Goal: Check status: Check status

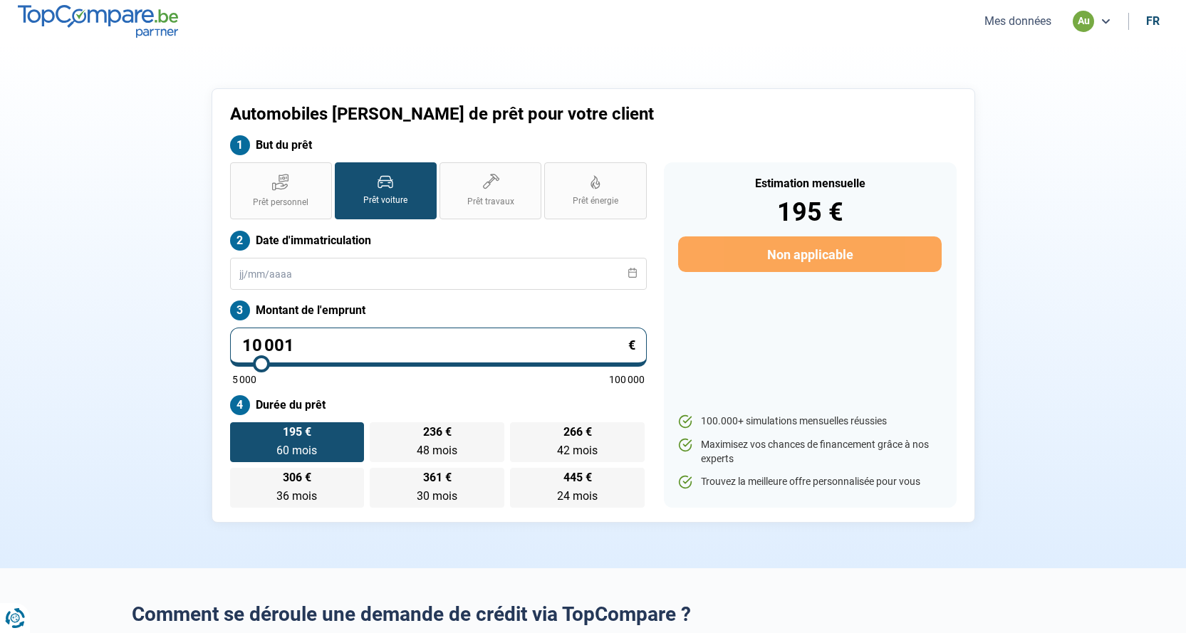
click at [1047, 22] on button "Mes données" at bounding box center [1018, 21] width 76 height 15
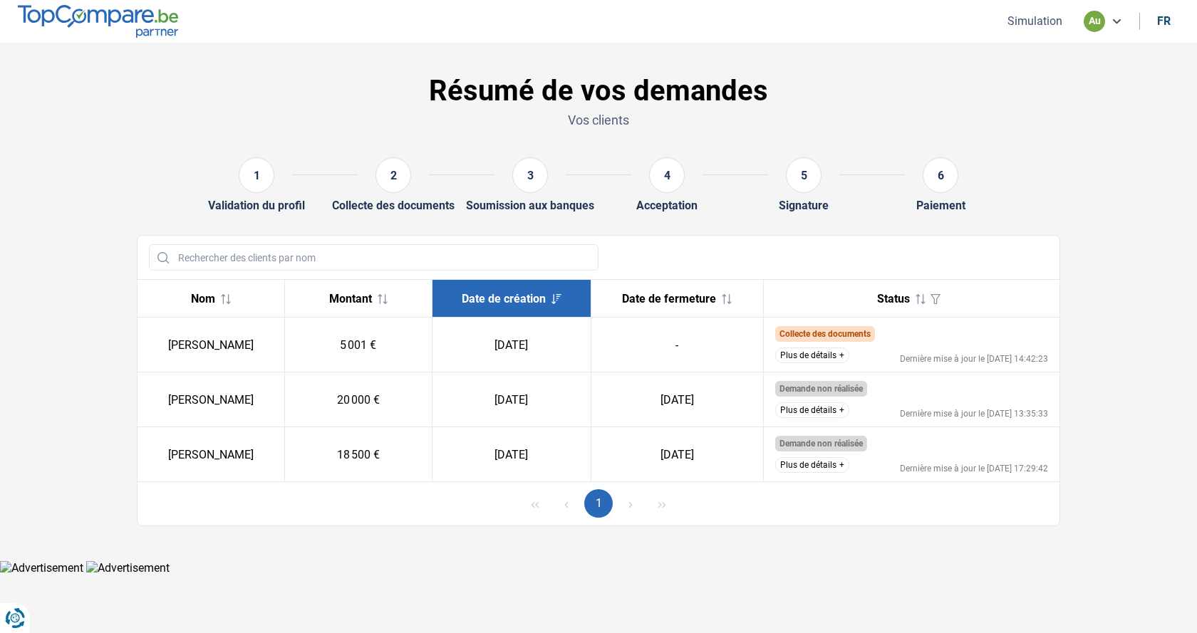
click at [871, 352] on div "Plus de détails Dernière mise à jour le 01/09/2025 14:42:23" at bounding box center [912, 356] width 274 height 16
click at [839, 347] on td "Collecte des documents Nous avons déjà reçu les documents du client et nous eff…" at bounding box center [911, 345] width 296 height 55
click at [828, 356] on button "Plus de détails" at bounding box center [812, 356] width 74 height 16
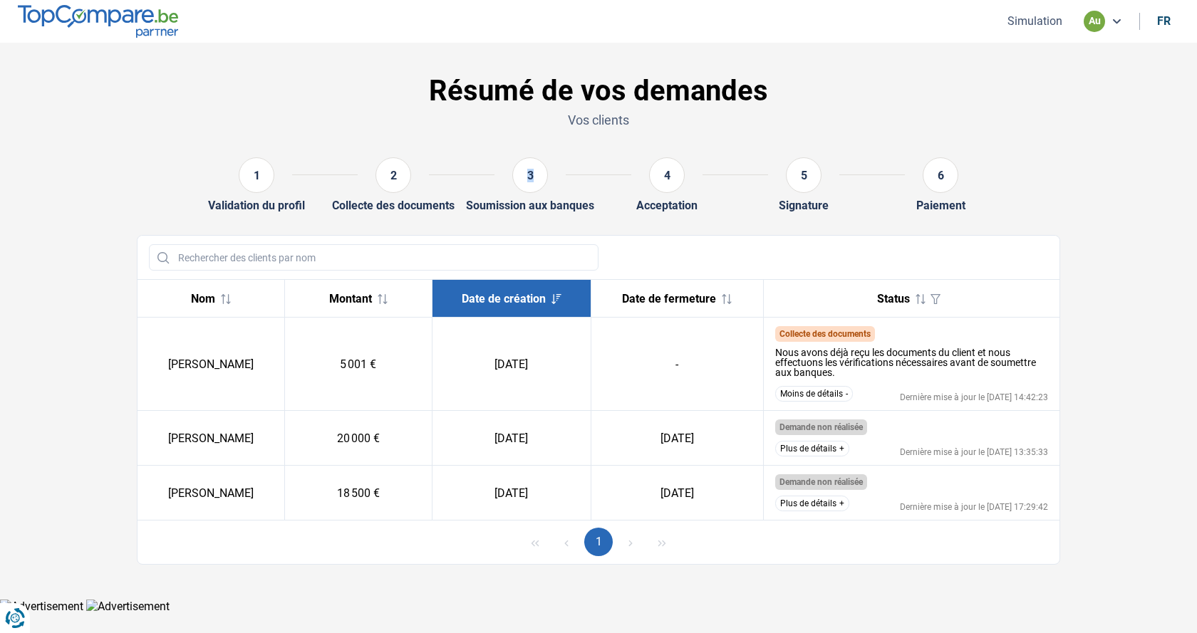
drag, startPoint x: 515, startPoint y: 170, endPoint x: 534, endPoint y: 195, distance: 31.5
click at [534, 195] on div "3" at bounding box center [529, 177] width 71 height 41
click at [1114, 20] on icon at bounding box center [1116, 21] width 11 height 11
drag, startPoint x: 859, startPoint y: 376, endPoint x: 875, endPoint y: 370, distance: 16.7
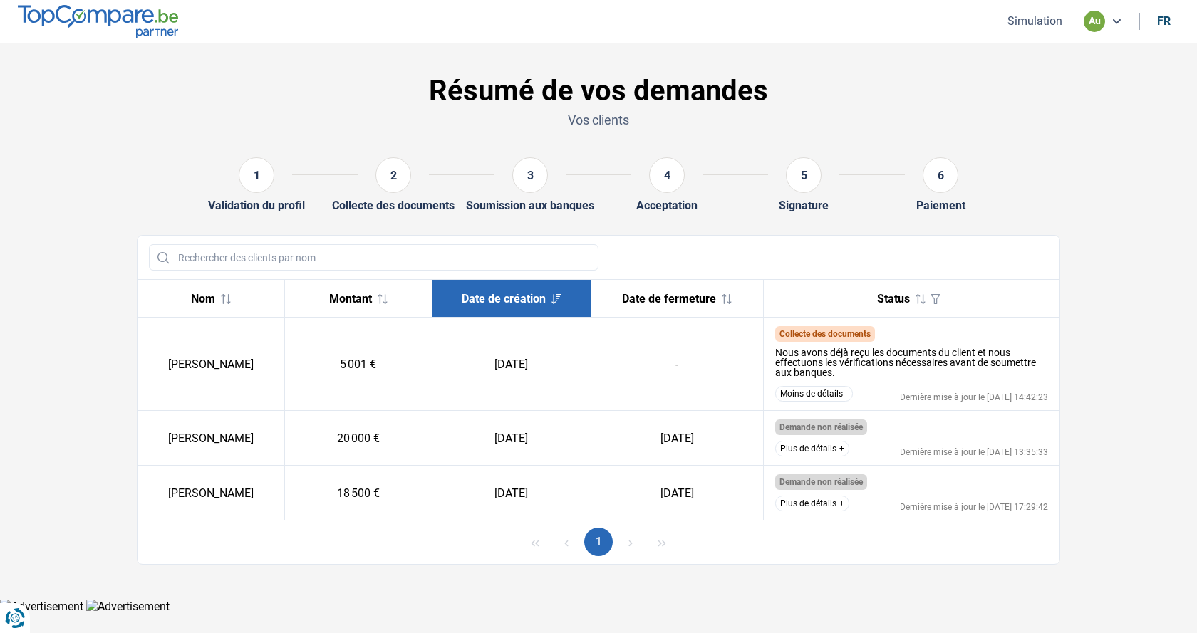
click at [875, 370] on div "Nous avons déjà reçu les documents du client et nous effectuons les vérificatio…" at bounding box center [912, 363] width 274 height 30
drag, startPoint x: 809, startPoint y: 372, endPoint x: 878, endPoint y: 378, distance: 69.3
click at [878, 378] on div "Nous avons déjà reçu les documents du client et nous effectuons les vérificatio…" at bounding box center [912, 363] width 274 height 30
drag, startPoint x: 541, startPoint y: 366, endPoint x: 472, endPoint y: 371, distance: 69.3
click at [472, 371] on td "[DATE]" at bounding box center [511, 364] width 159 height 93
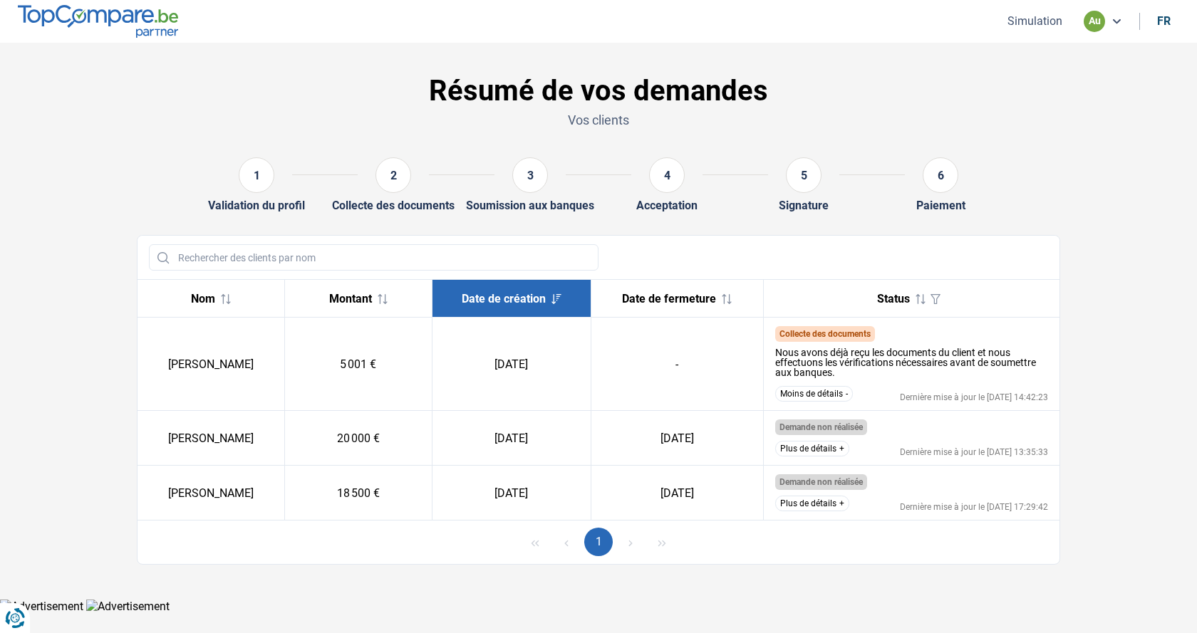
click at [550, 370] on td "[DATE]" at bounding box center [511, 364] width 159 height 93
drag, startPoint x: 541, startPoint y: 364, endPoint x: 477, endPoint y: 363, distance: 64.8
click at [477, 363] on td "[DATE]" at bounding box center [511, 364] width 159 height 93
drag, startPoint x: 291, startPoint y: 365, endPoint x: 603, endPoint y: 364, distance: 312.8
click at [600, 364] on tr "Henrique Da Silva 5 001 € 01/09/2025 - Collecte des documents Nous avons déjà r…" at bounding box center [599, 364] width 922 height 93
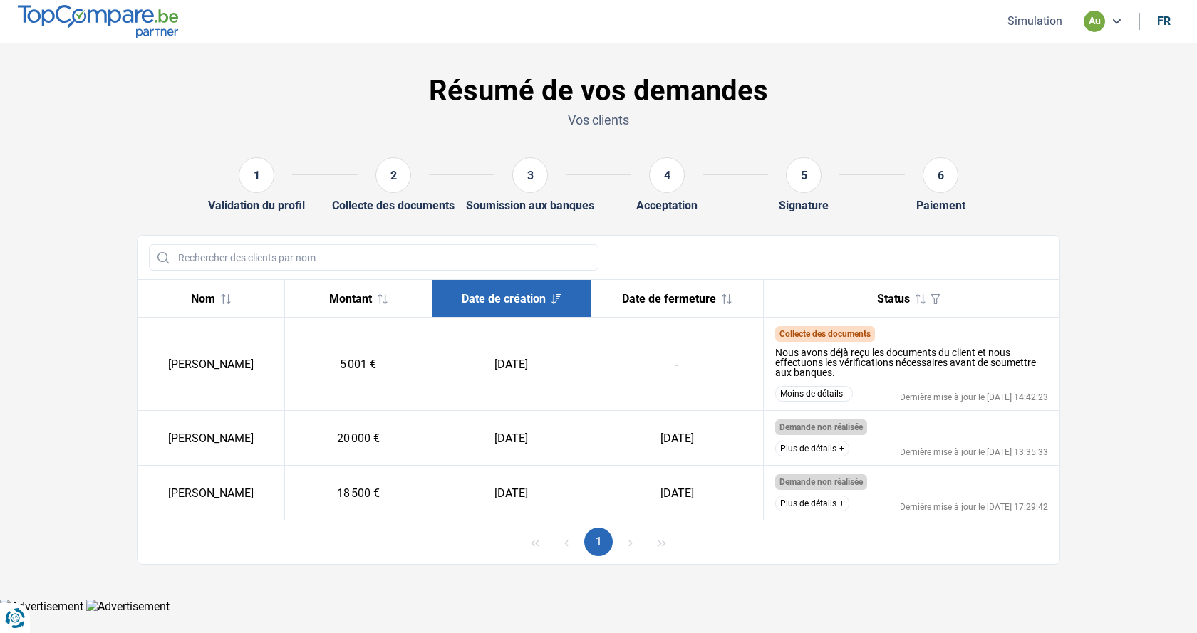
click at [885, 360] on div "Nous avons déjà reçu les documents du client et nous effectuons les vérificatio…" at bounding box center [912, 363] width 274 height 30
drag, startPoint x: 811, startPoint y: 375, endPoint x: 774, endPoint y: 352, distance: 43.5
click at [775, 352] on div "Nous avons déjà reçu les documents du client et nous effectuons les vérificatio…" at bounding box center [912, 363] width 274 height 30
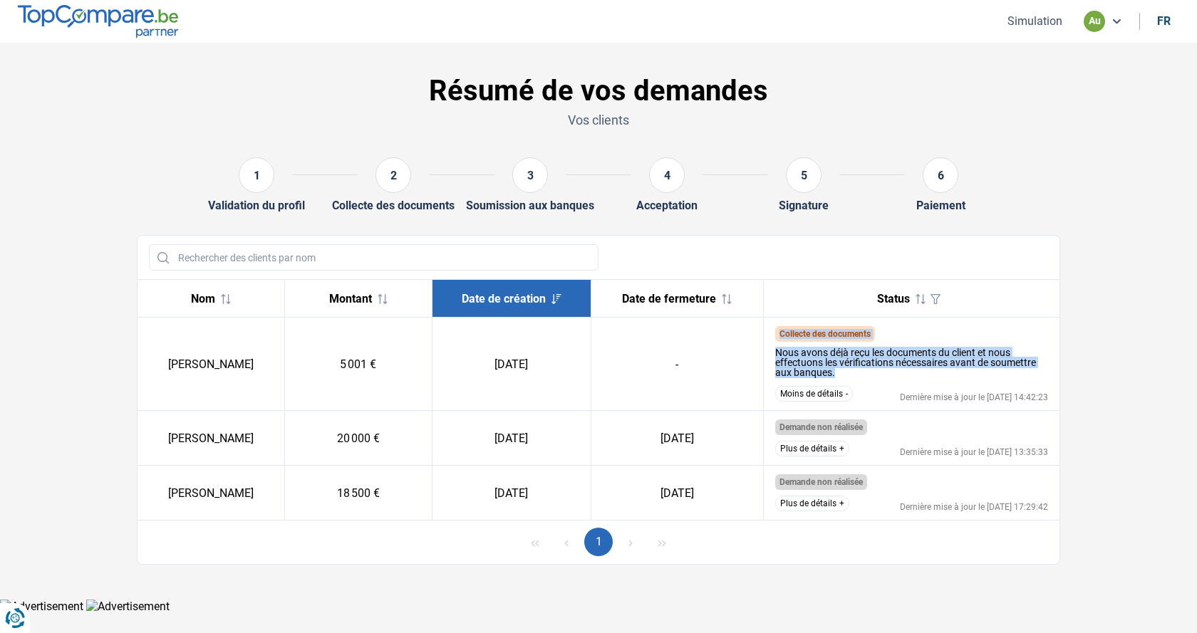
drag, startPoint x: 779, startPoint y: 335, endPoint x: 929, endPoint y: 375, distance: 155.5
click at [929, 375] on td "Collecte des documents Nous avons déjà reçu les documents du client et nous eff…" at bounding box center [911, 364] width 296 height 93
click at [880, 349] on div "Nous avons déjà reçu les documents du client et nous effectuons les vérificatio…" at bounding box center [912, 363] width 274 height 30
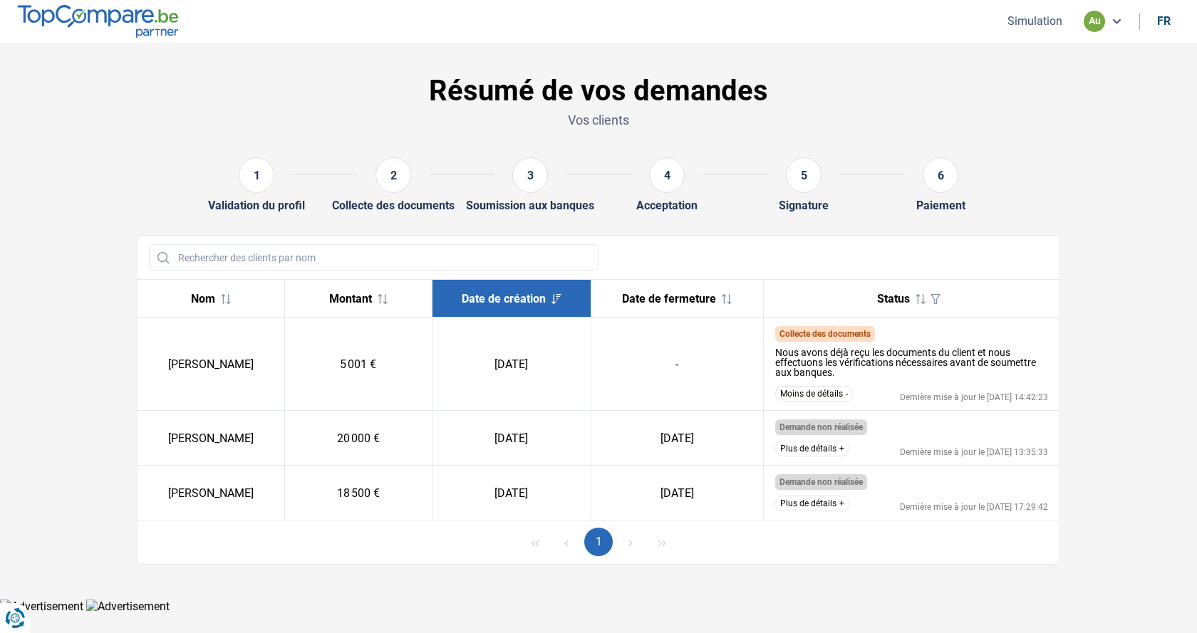
click at [858, 380] on div "Nous avons déjà reçu les documents du client et nous effectuons les vérificatio…" at bounding box center [912, 361] width 274 height 38
drag, startPoint x: 857, startPoint y: 380, endPoint x: 774, endPoint y: 344, distance: 90.0
click at [774, 346] on td "Collecte des documents Nous avons déjà reçu les documents du client et nous eff…" at bounding box center [911, 364] width 296 height 93
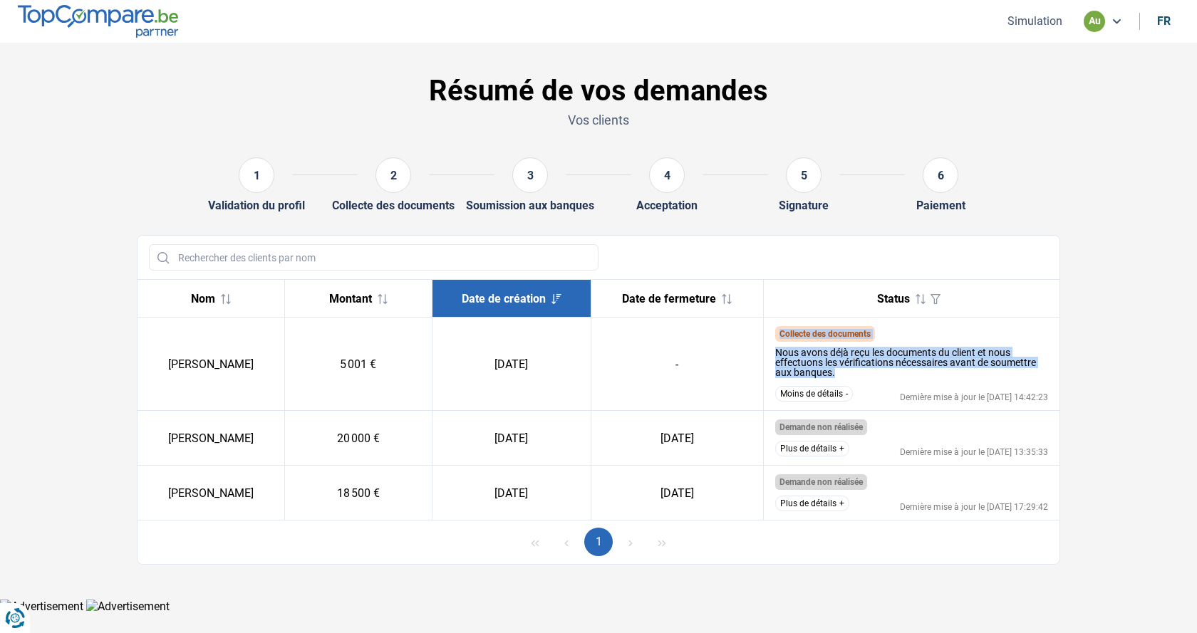
drag, startPoint x: 781, startPoint y: 334, endPoint x: 925, endPoint y: 377, distance: 150.8
click at [925, 377] on td "Collecte des documents Nous avons déjà reçu les documents du client et nous eff…" at bounding box center [911, 364] width 296 height 93
click at [925, 377] on div "Nous avons déjà reçu les documents du client et nous effectuons les vérificatio…" at bounding box center [912, 363] width 274 height 30
drag, startPoint x: 872, startPoint y: 380, endPoint x: 770, endPoint y: 361, distance: 103.7
click at [766, 364] on td "Collecte des documents Nous avons déjà reçu les documents du client et nous eff…" at bounding box center [911, 364] width 296 height 93
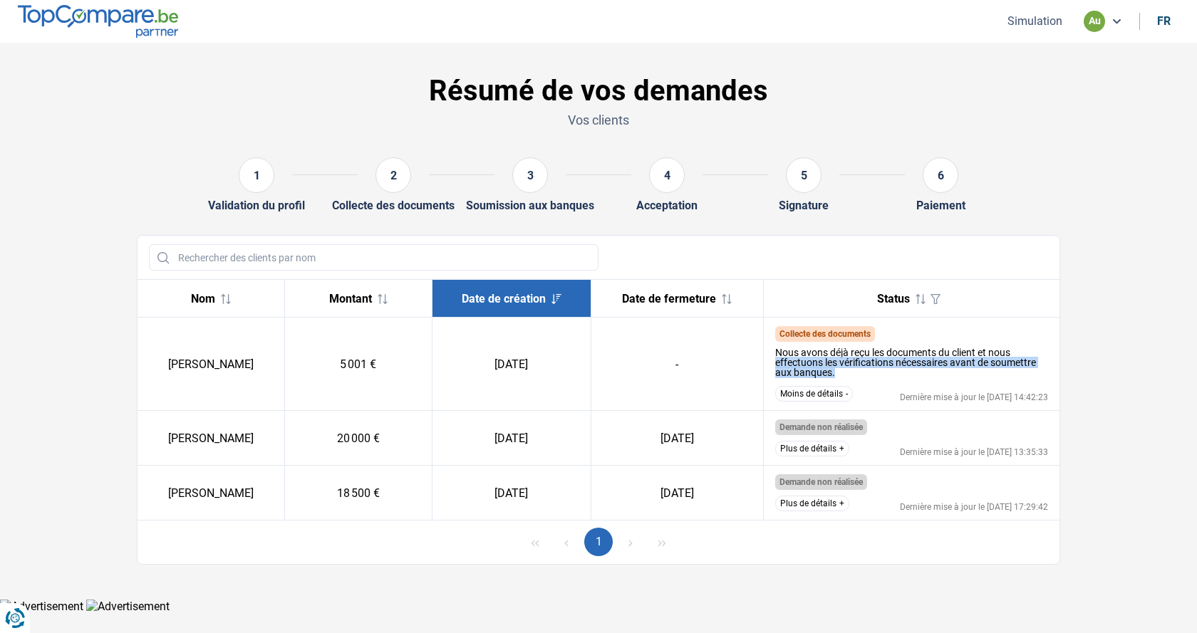
drag, startPoint x: 555, startPoint y: 375, endPoint x: 410, endPoint y: 356, distance: 145.9
click at [404, 358] on tr "Henrique Da Silva 5 001 € 01/09/2025 - Collecte des documents Nous avons déjà r…" at bounding box center [599, 364] width 922 height 93
drag, startPoint x: 847, startPoint y: 375, endPoint x: 804, endPoint y: 362, distance: 45.5
click at [804, 364] on div "Nous avons déjà reçu les documents du client et nous effectuons les vérificatio…" at bounding box center [912, 363] width 274 height 30
drag, startPoint x: 806, startPoint y: 346, endPoint x: 919, endPoint y: 351, distance: 112.7
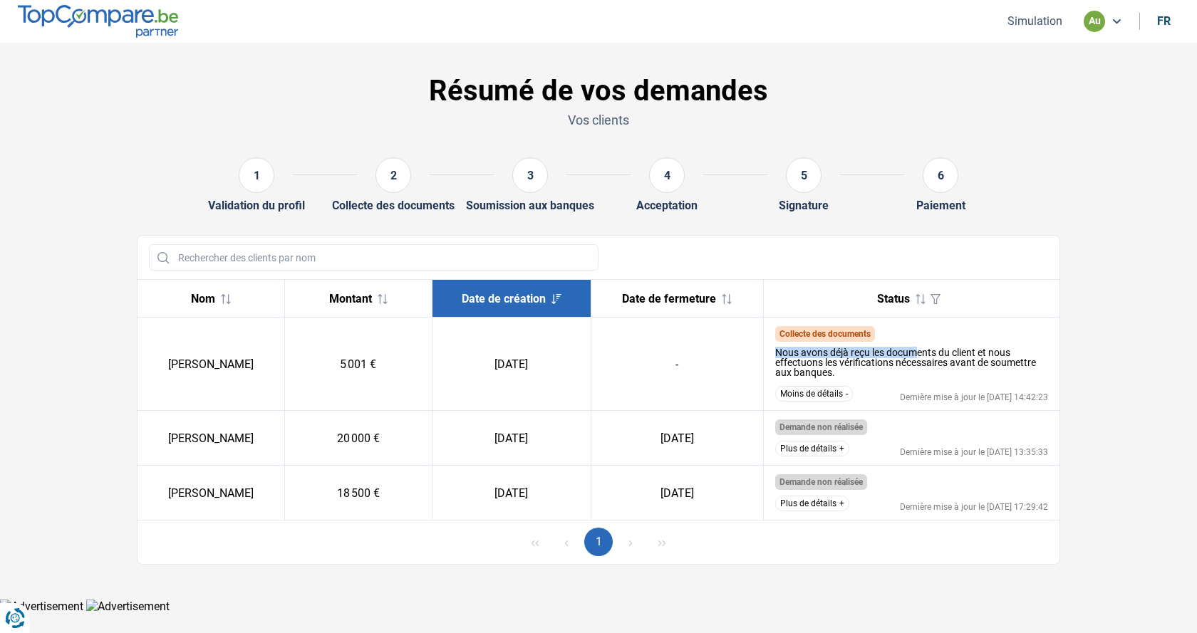
click at [919, 351] on div "Nous avons déjà reçu les documents du client et nous effectuons les vérificatio…" at bounding box center [912, 363] width 274 height 30
click at [839, 374] on div "Nous avons déjà reçu les documents du client et nous effectuons les vérificatio…" at bounding box center [912, 363] width 274 height 30
drag, startPoint x: 839, startPoint y: 374, endPoint x: 788, endPoint y: 370, distance: 50.7
click at [788, 370] on div "Nous avons déjà reçu les documents du client et nous effectuons les vérificatio…" at bounding box center [912, 363] width 274 height 30
click at [904, 349] on div "Nous avons déjà reçu les documents du client et nous effectuons les vérificatio…" at bounding box center [912, 363] width 274 height 30
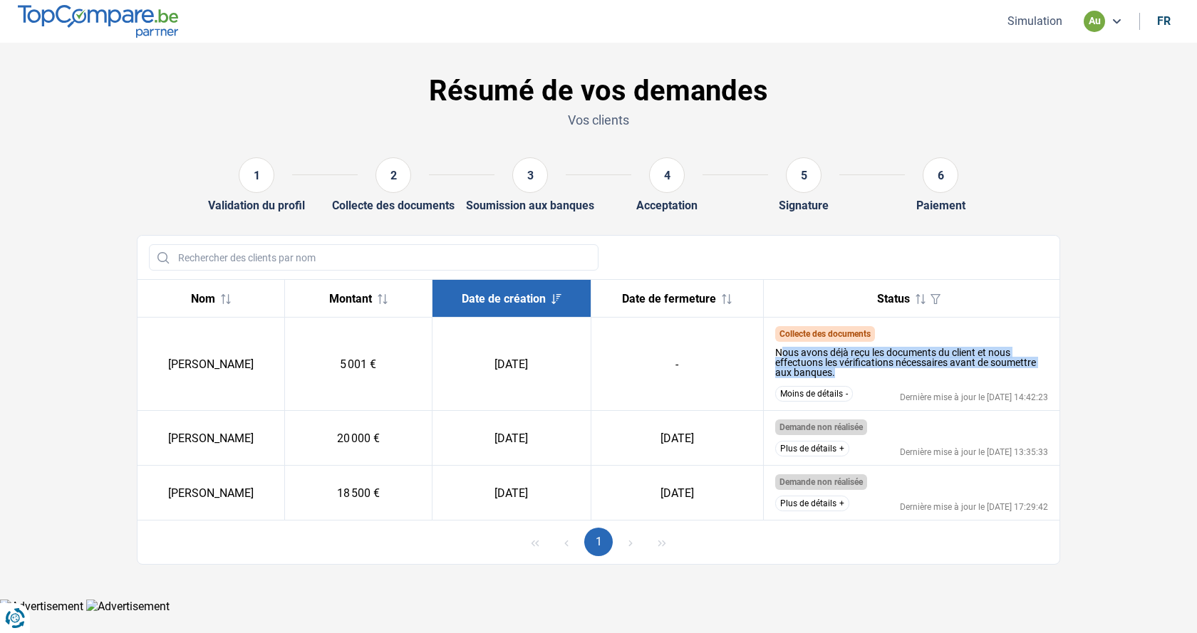
drag, startPoint x: 905, startPoint y: 374, endPoint x: 780, endPoint y: 355, distance: 126.2
click at [780, 355] on div "Nous avons déjà reçu les documents du client et nous effectuons les vérificatio…" at bounding box center [912, 363] width 274 height 30
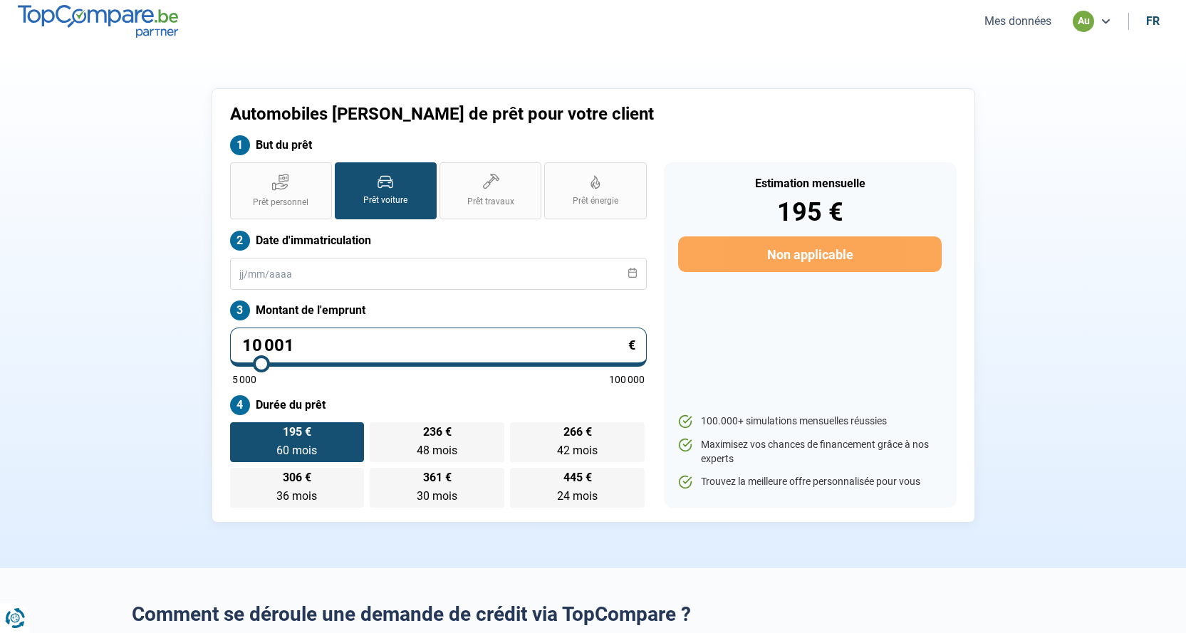
click at [1033, 25] on button "Mes données" at bounding box center [1018, 21] width 76 height 15
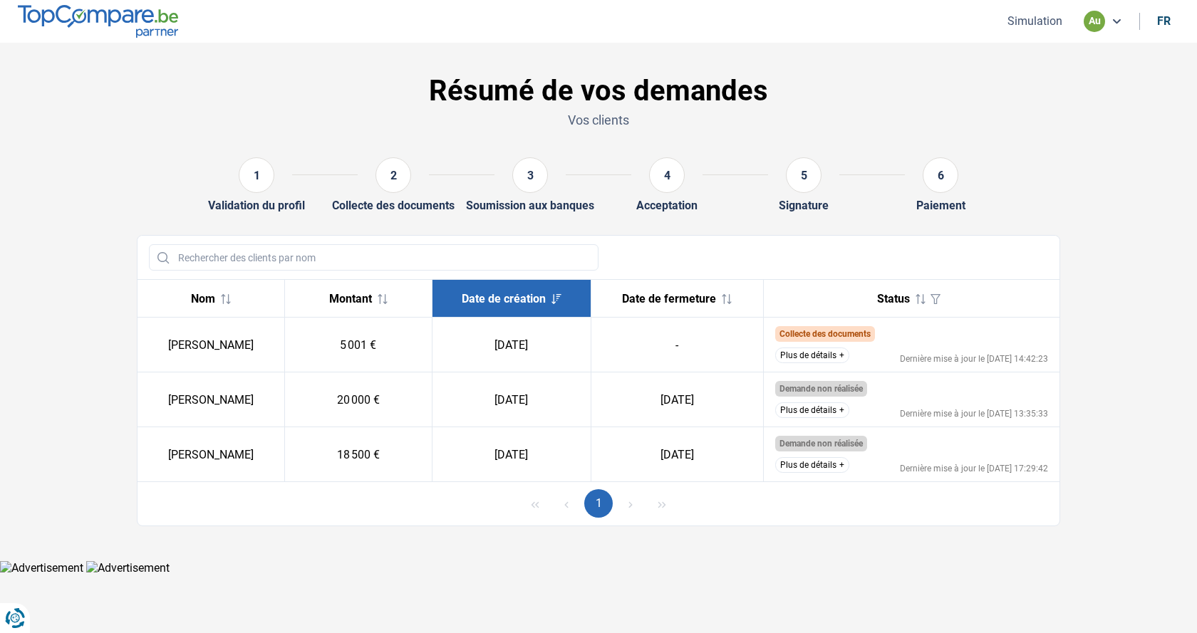
click at [826, 356] on button "Plus de détails" at bounding box center [812, 356] width 74 height 16
